Goal: Transaction & Acquisition: Purchase product/service

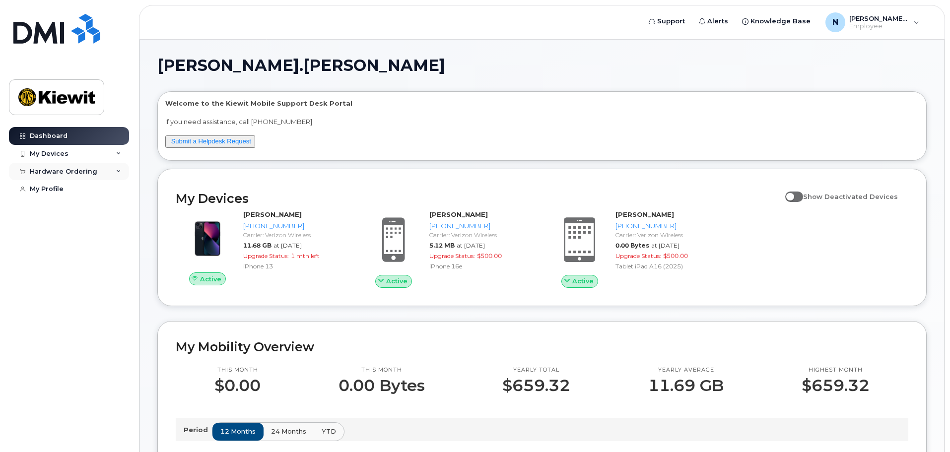
click at [118, 174] on icon at bounding box center [118, 171] width 5 height 5
click at [59, 207] on div "New Order" at bounding box center [53, 208] width 38 height 9
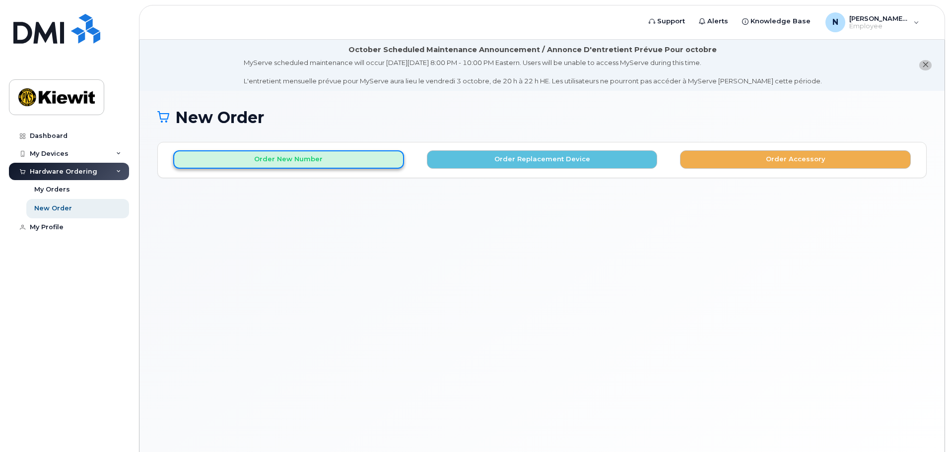
click at [288, 158] on button "Order New Number" at bounding box center [288, 159] width 231 height 18
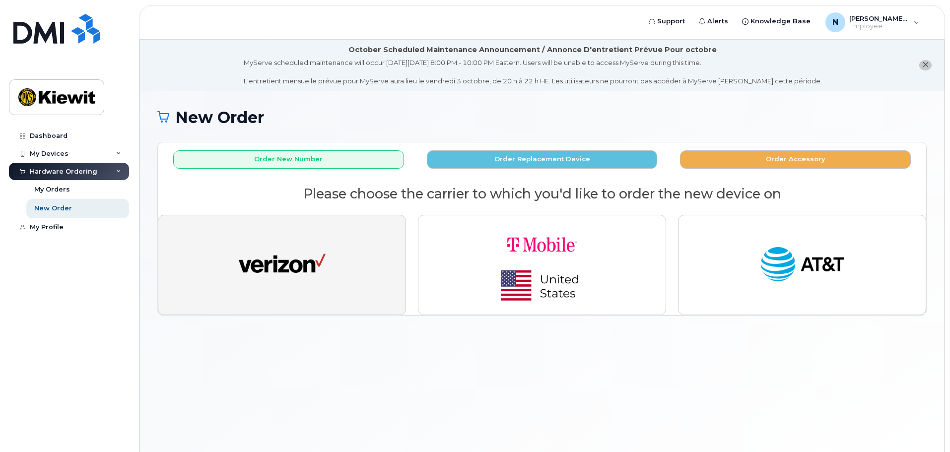
click at [271, 241] on button "button" at bounding box center [282, 265] width 248 height 100
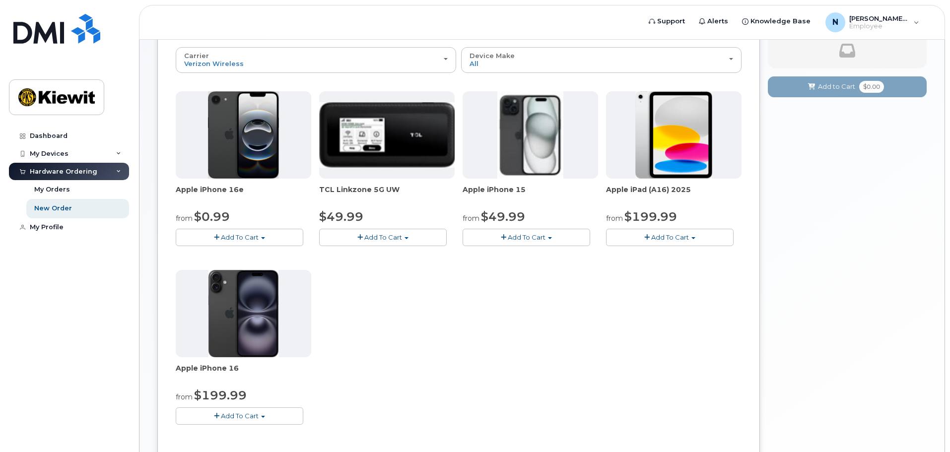
scroll to position [149, 0]
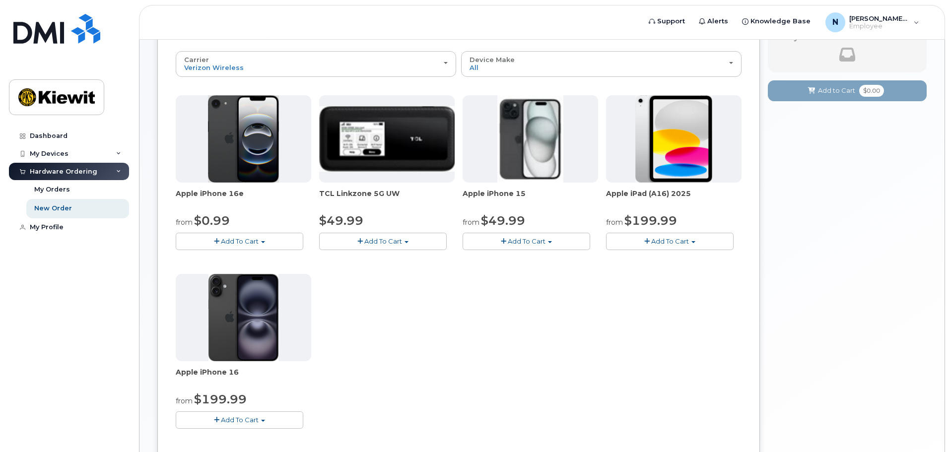
click at [259, 241] on button "Add To Cart" at bounding box center [239, 241] width 127 height 17
click at [259, 255] on link "$0.99 - 2 Year Activation (128GB)" at bounding box center [242, 260] width 128 height 12
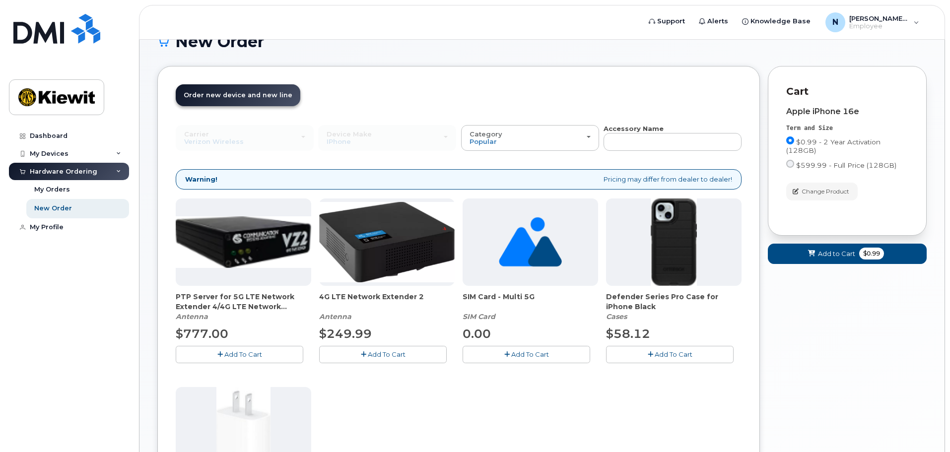
scroll to position [106, 0]
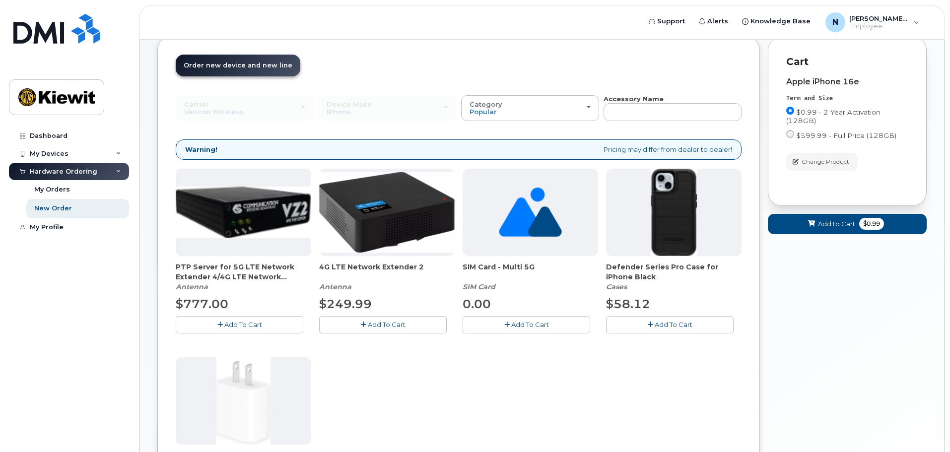
click at [632, 320] on button "Add To Cart" at bounding box center [669, 324] width 127 height 17
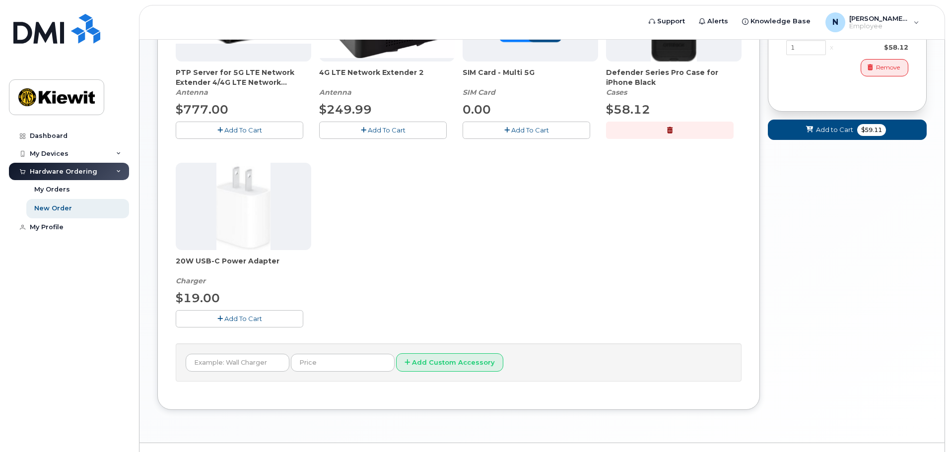
scroll to position [304, 0]
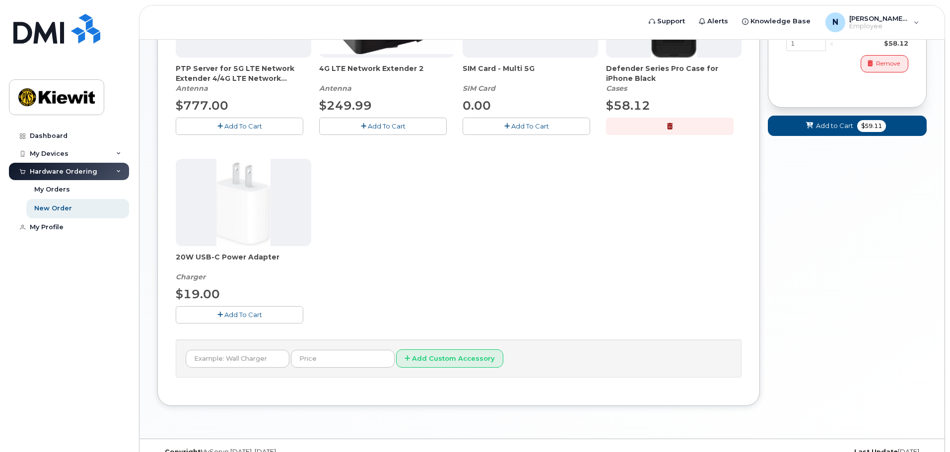
click at [229, 311] on span "Add To Cart" at bounding box center [243, 315] width 38 height 8
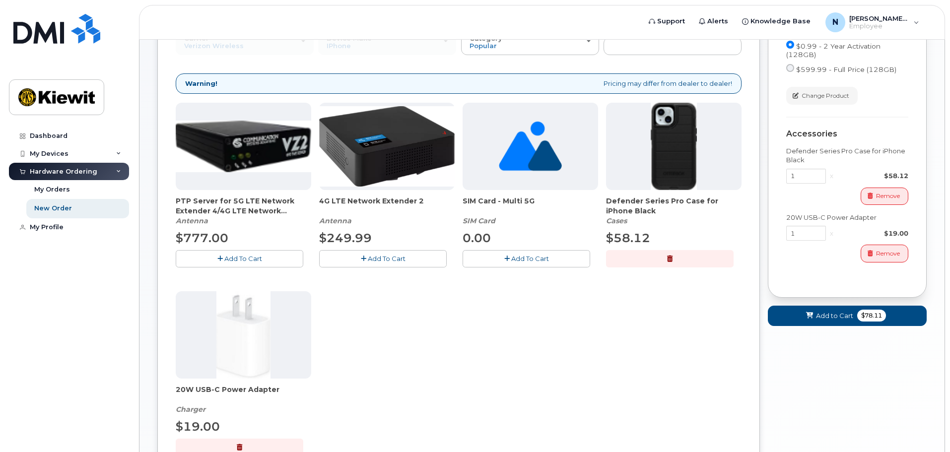
scroll to position [155, 0]
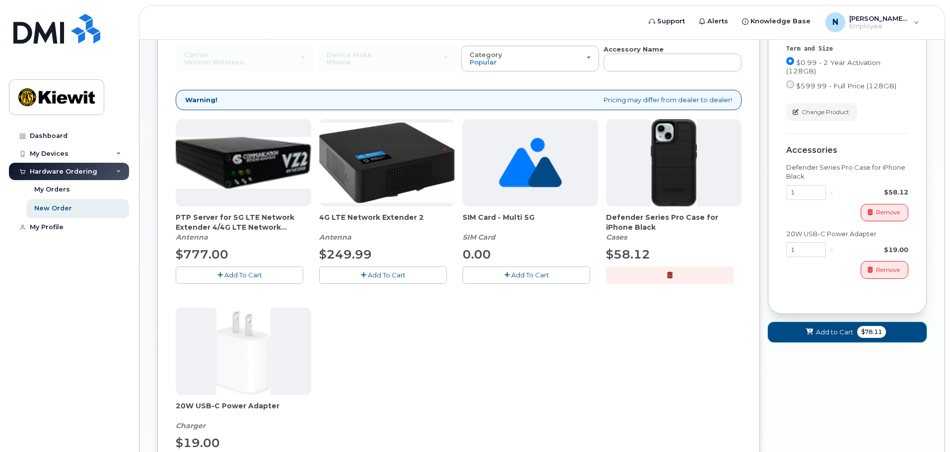
click at [828, 335] on span "Add to Cart" at bounding box center [834, 331] width 37 height 9
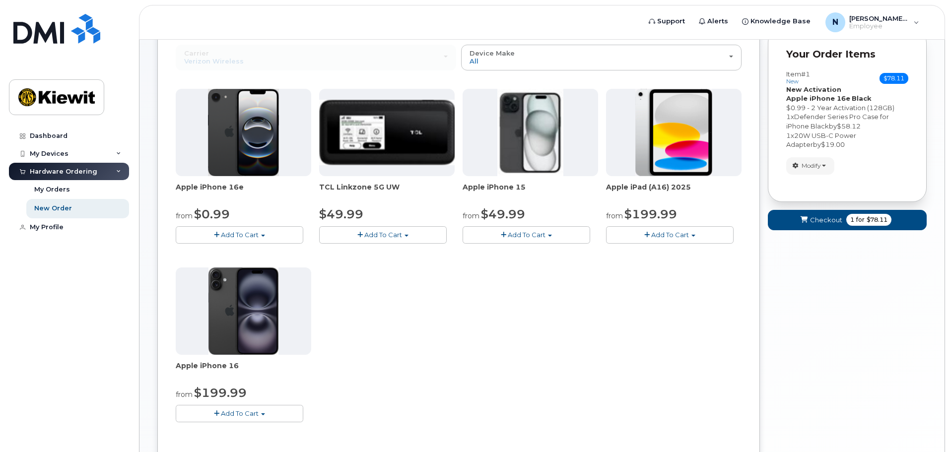
scroll to position [205, 0]
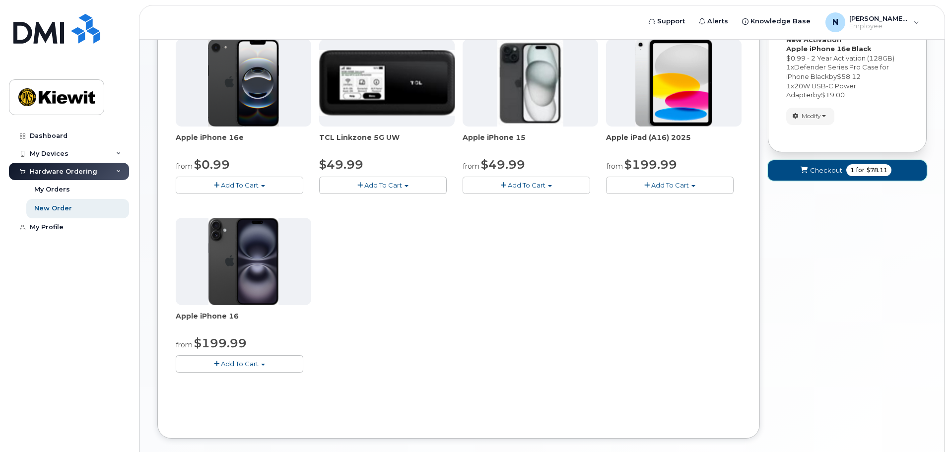
click at [824, 172] on span "Checkout" at bounding box center [826, 170] width 32 height 9
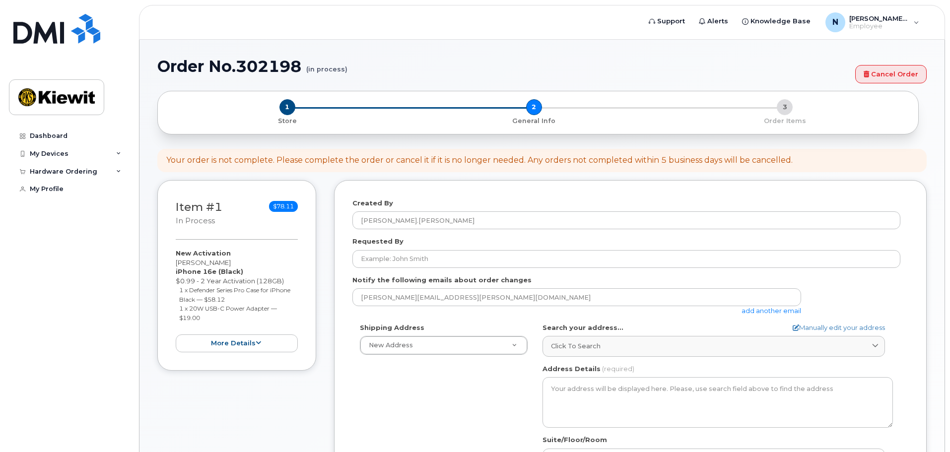
select select
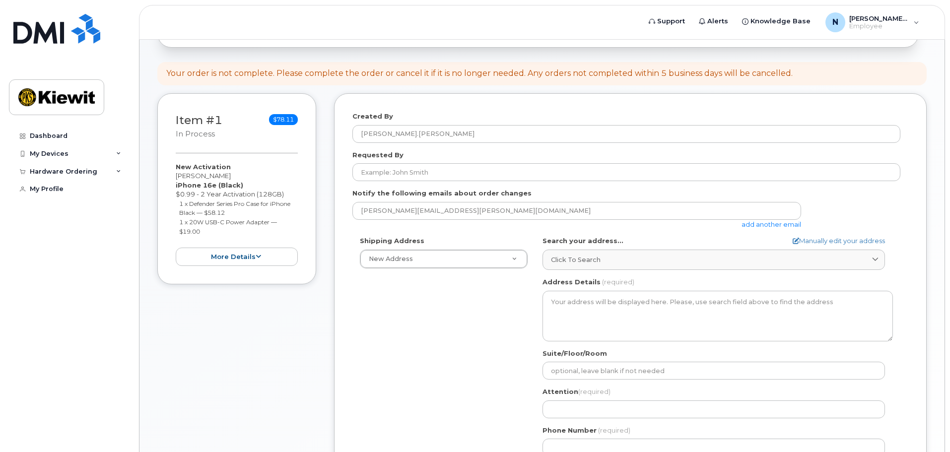
scroll to position [149, 0]
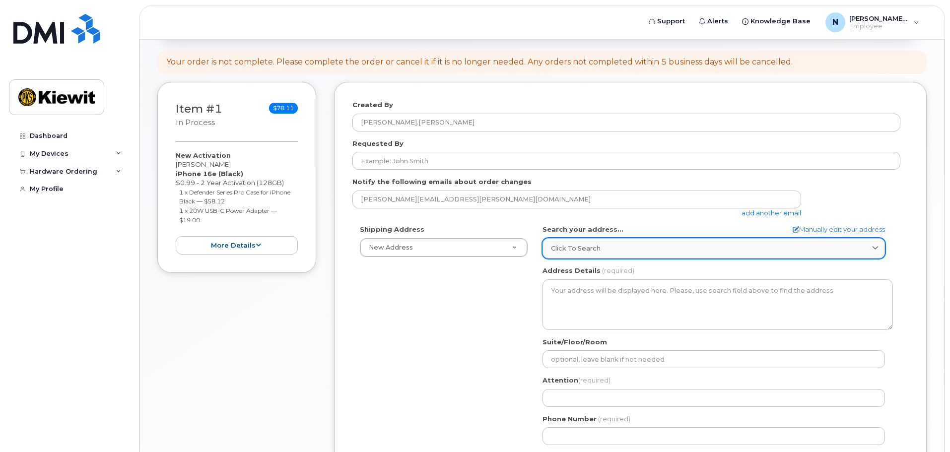
click at [606, 249] on div "Click to search" at bounding box center [713, 248] width 325 height 9
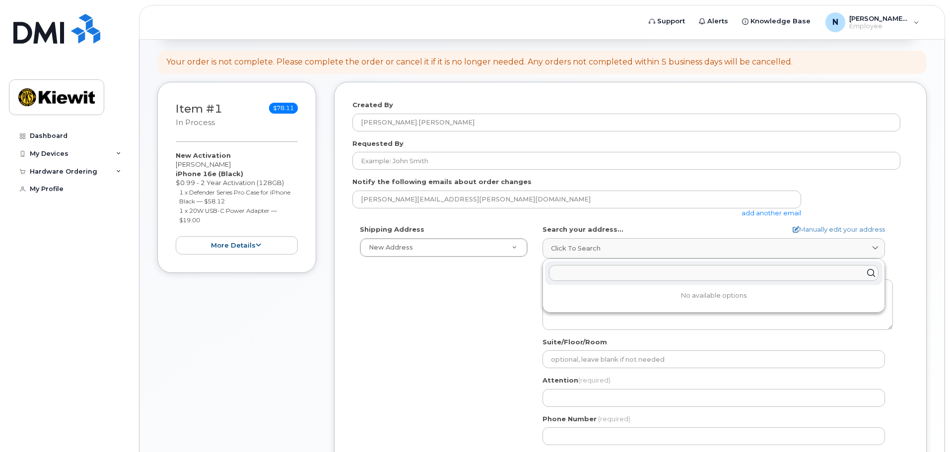
click at [561, 271] on input "text" at bounding box center [713, 273] width 329 height 16
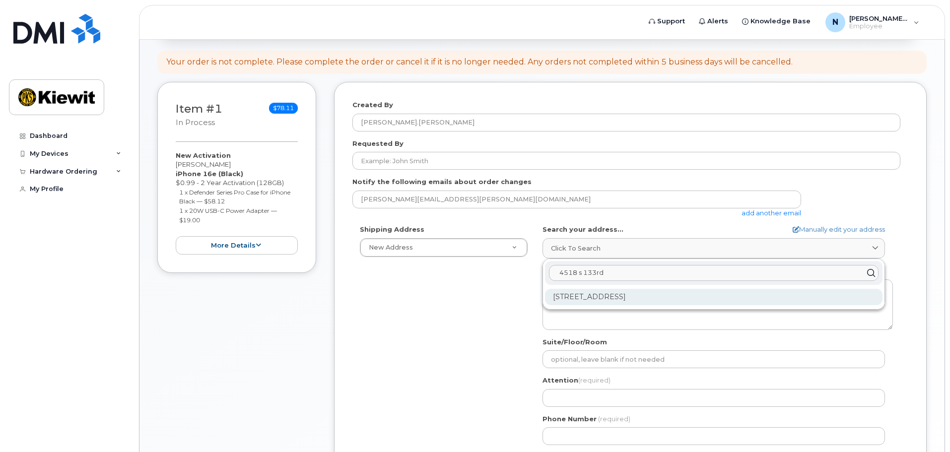
type input "4518 s 133rd"
click at [645, 300] on div "4518 S 133rd St Omaha NE 68137-1141" at bounding box center [713, 297] width 337 height 16
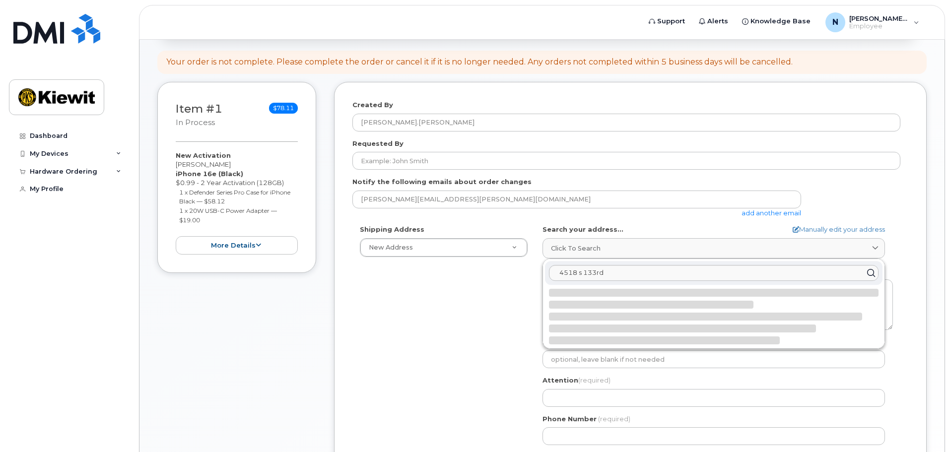
select select
type textarea "4518 S 133rd St OMAHA NE 68137-1141 UNITED STATES"
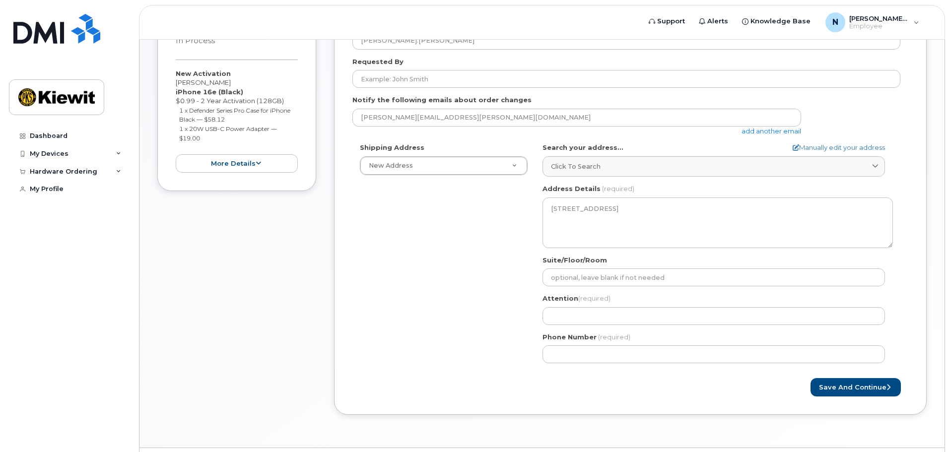
scroll to position [248, 0]
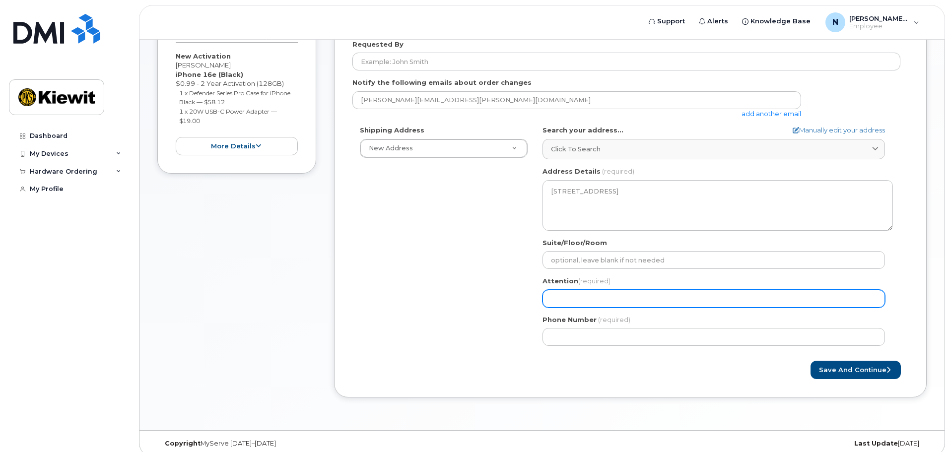
click at [567, 295] on input "Attention (required)" at bounding box center [713, 299] width 342 height 18
select select
type input "l"
select select
type input "le"
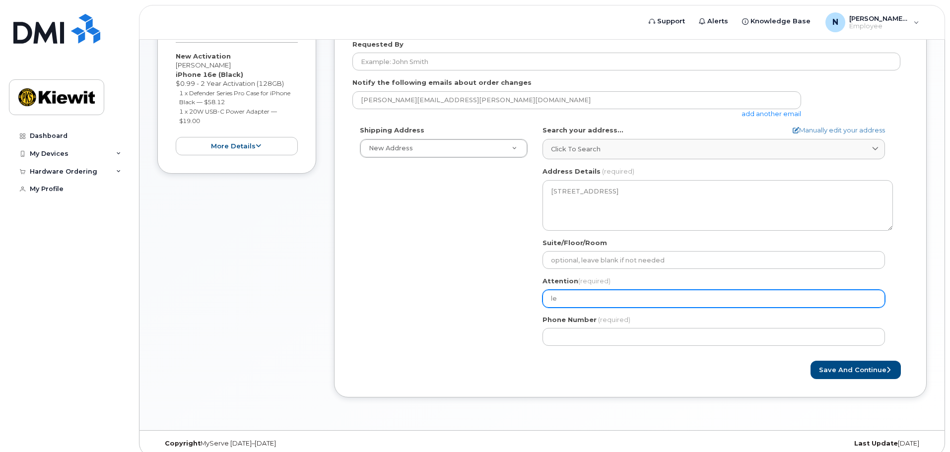
select select
type input "lea"
select select
type input "lean"
select select
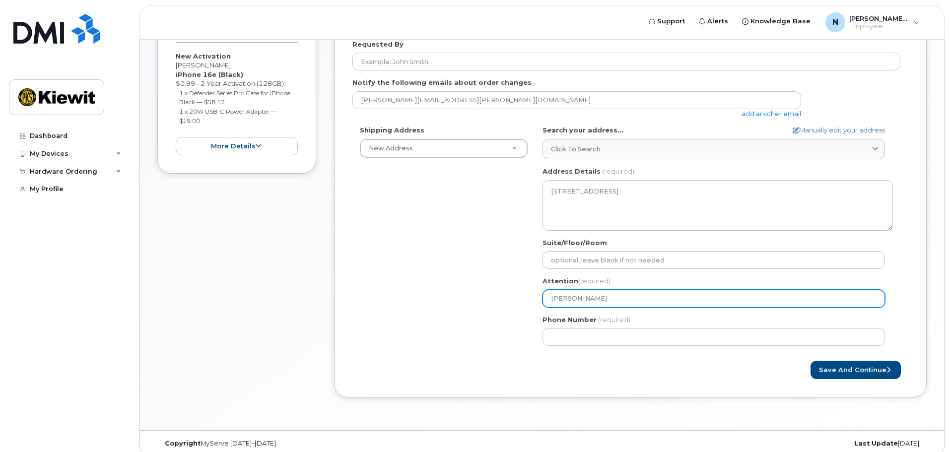
type input "leann"
select select
type input "leann p"
select select
type input "leann pl"
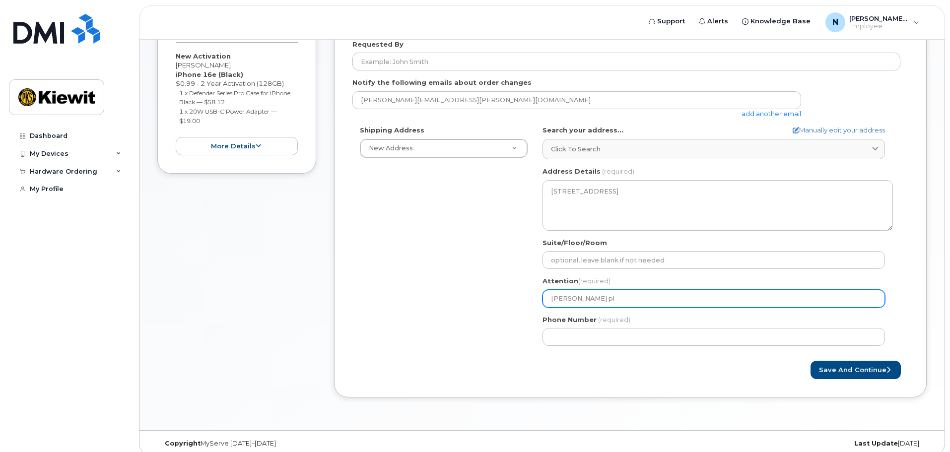
select select
type input "leann pla"
select select
type input "leann plam"
select select
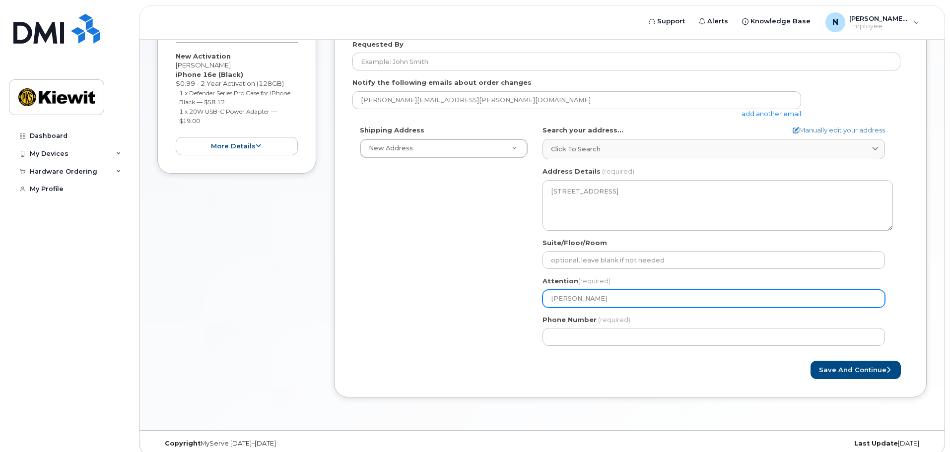
type input "leann plamb"
select select
type input "leann plambe"
select select
type input "leann plambec"
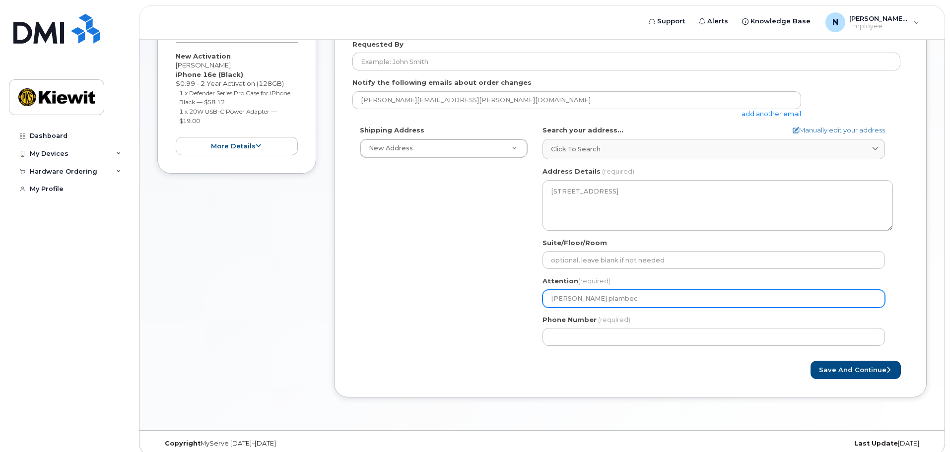
select select
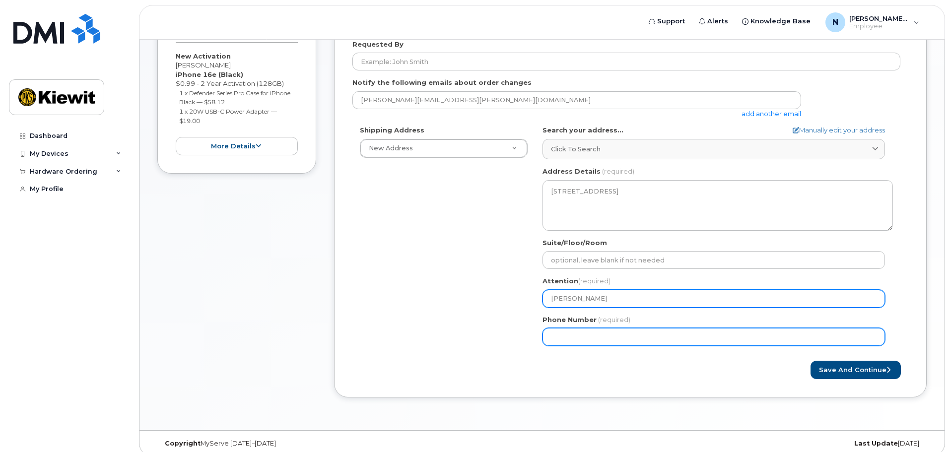
type input "leann plambeck"
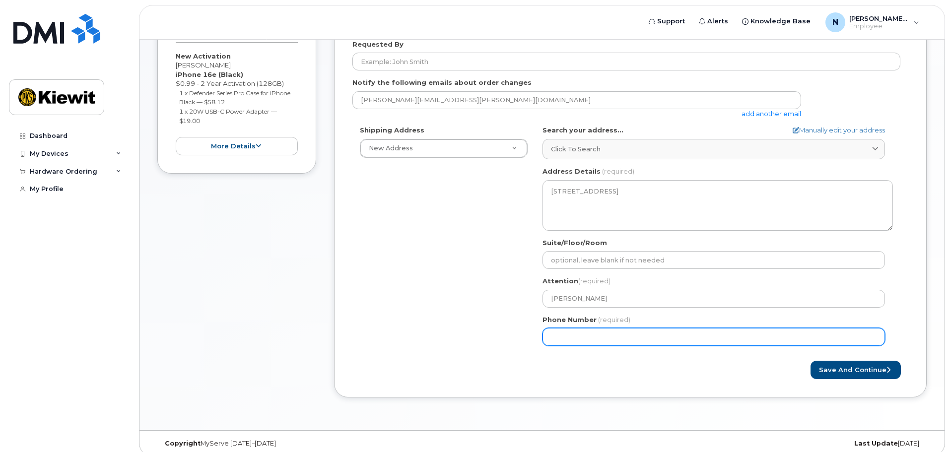
click at [567, 332] on input "Phone Number" at bounding box center [713, 337] width 342 height 18
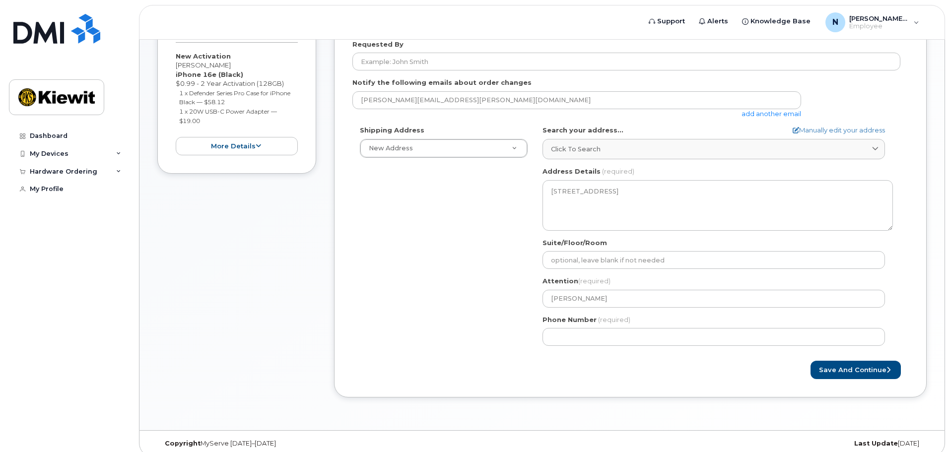
click at [467, 356] on form "Created By Nancy.Bilek Requested By Notify the following emails about order cha…" at bounding box center [630, 190] width 556 height 378
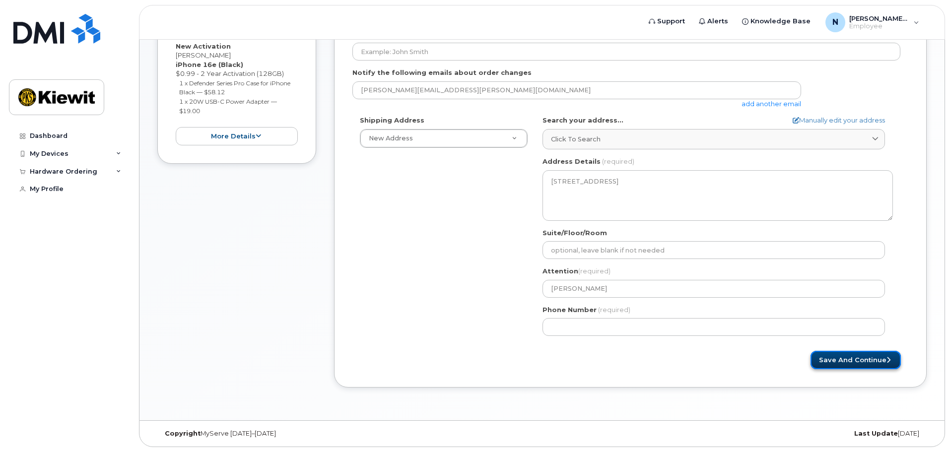
click at [826, 361] on button "Save and Continue" at bounding box center [855, 360] width 90 height 18
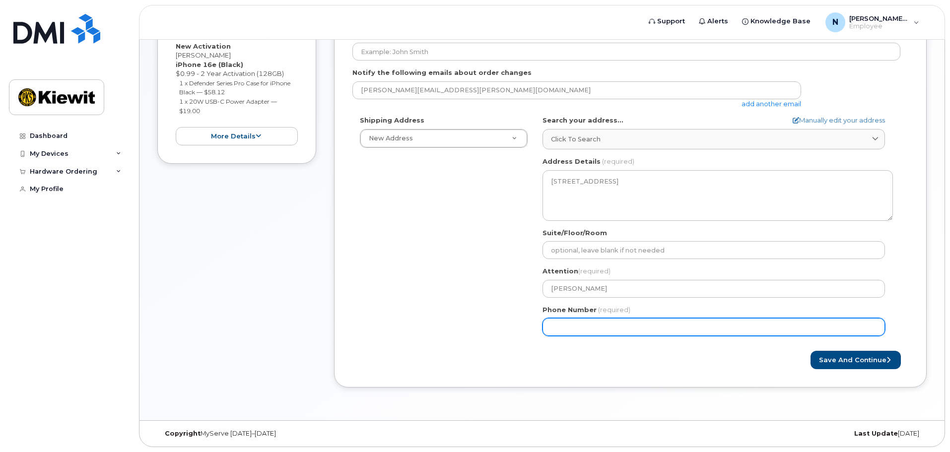
click at [555, 326] on input "Phone Number" at bounding box center [713, 327] width 342 height 18
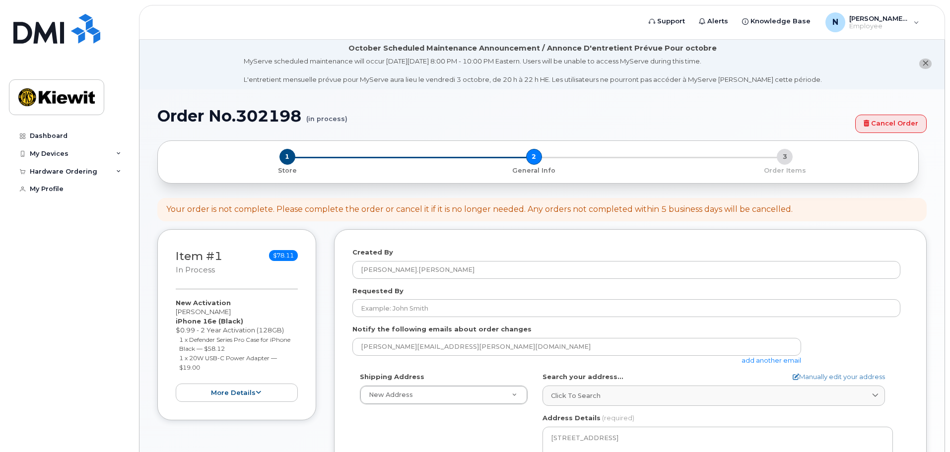
scroll to position [0, 0]
